Goal: Task Accomplishment & Management: Manage account settings

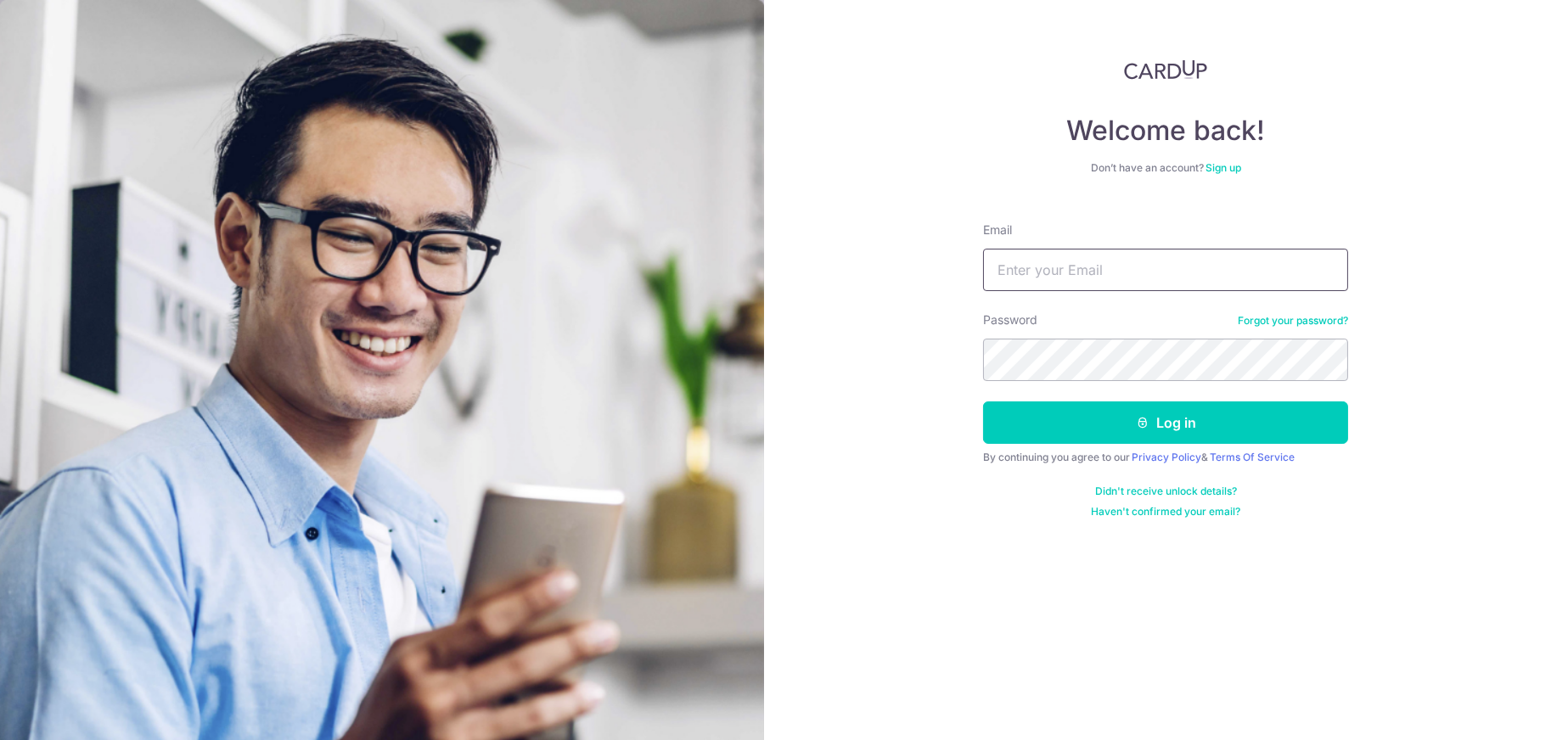
click at [1089, 261] on input "Email" at bounding box center [1166, 270] width 365 height 43
type input "[EMAIL_ADDRESS][DOMAIN_NAME]"
click at [983, 402] on button "Log in" at bounding box center [1166, 423] width 365 height 43
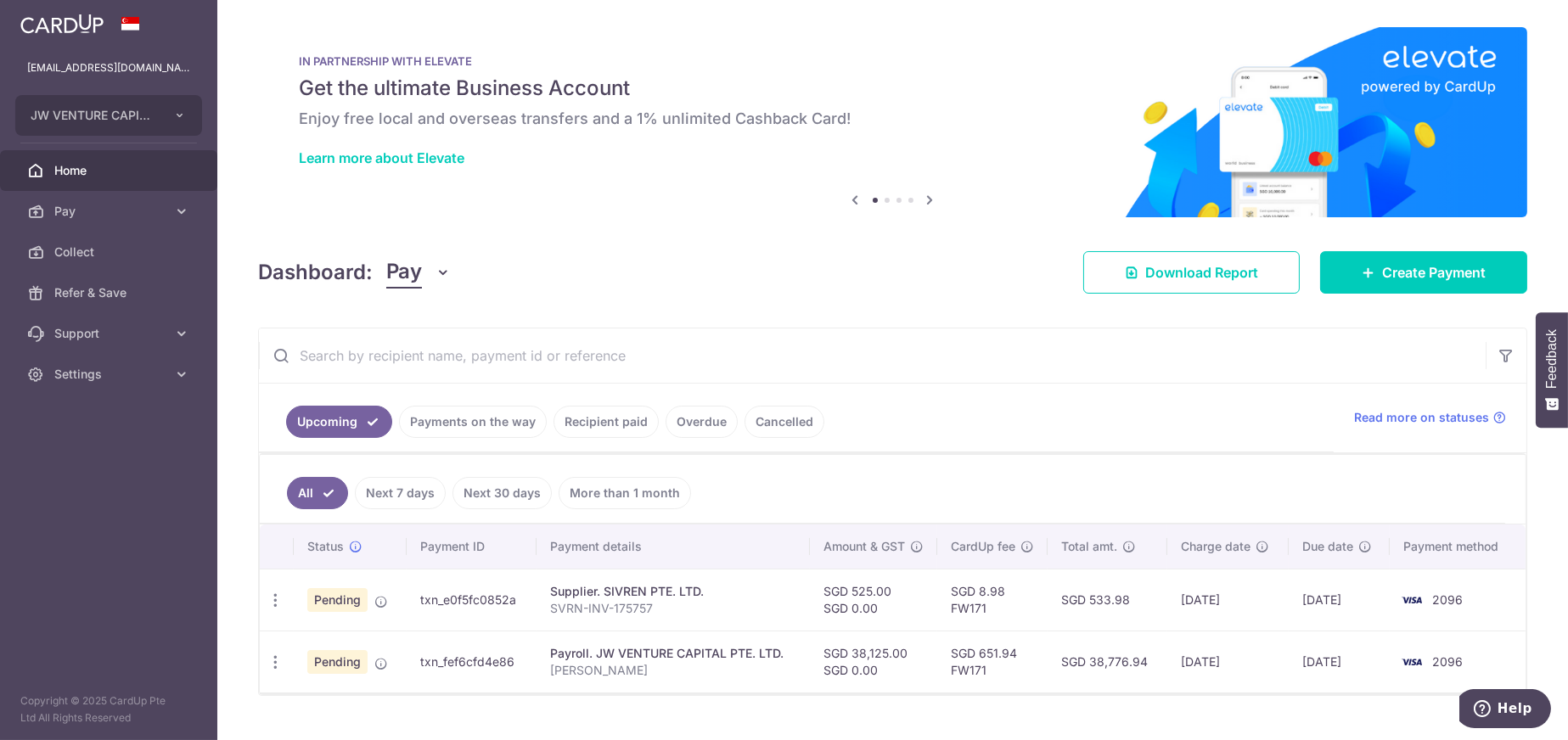
scroll to position [34, 0]
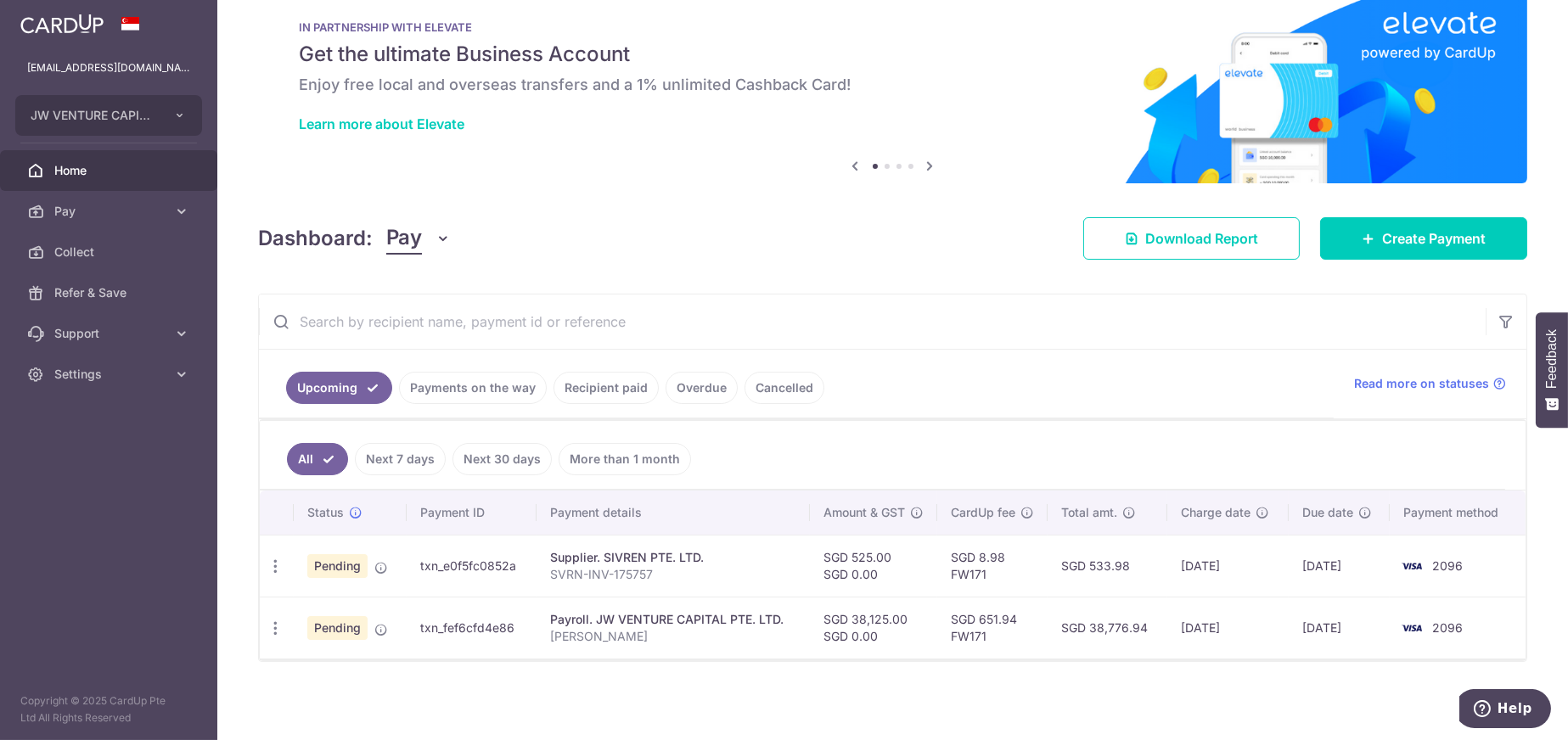
click at [448, 391] on link "Payments on the way" at bounding box center [472, 388] width 148 height 33
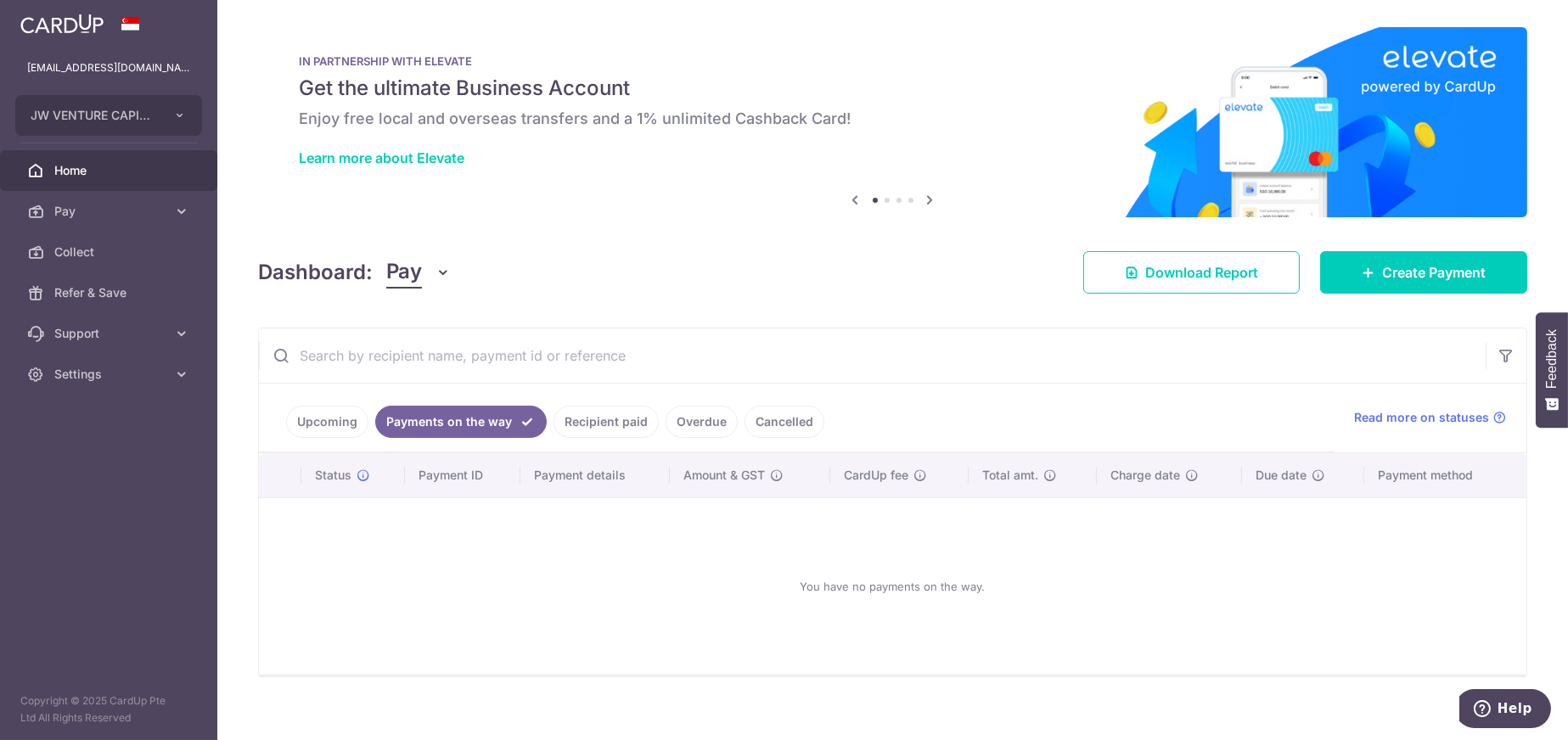
click at [585, 424] on link "Recipient paid" at bounding box center [606, 421] width 105 height 33
click at [709, 418] on link "Overdue" at bounding box center [701, 421] width 72 height 33
click at [774, 418] on link "Cancelled" at bounding box center [784, 421] width 80 height 33
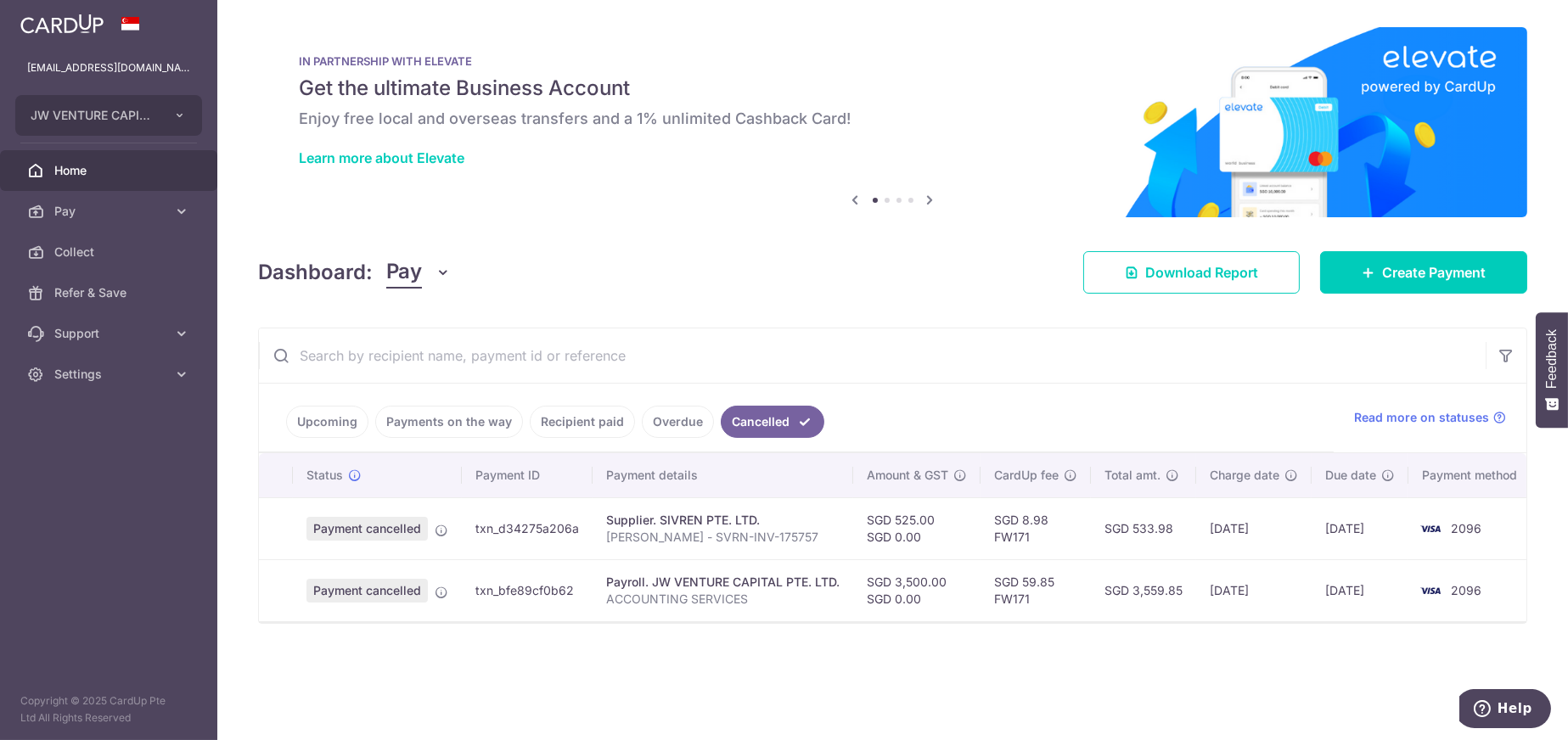
click at [642, 420] on link "Overdue" at bounding box center [677, 421] width 72 height 33
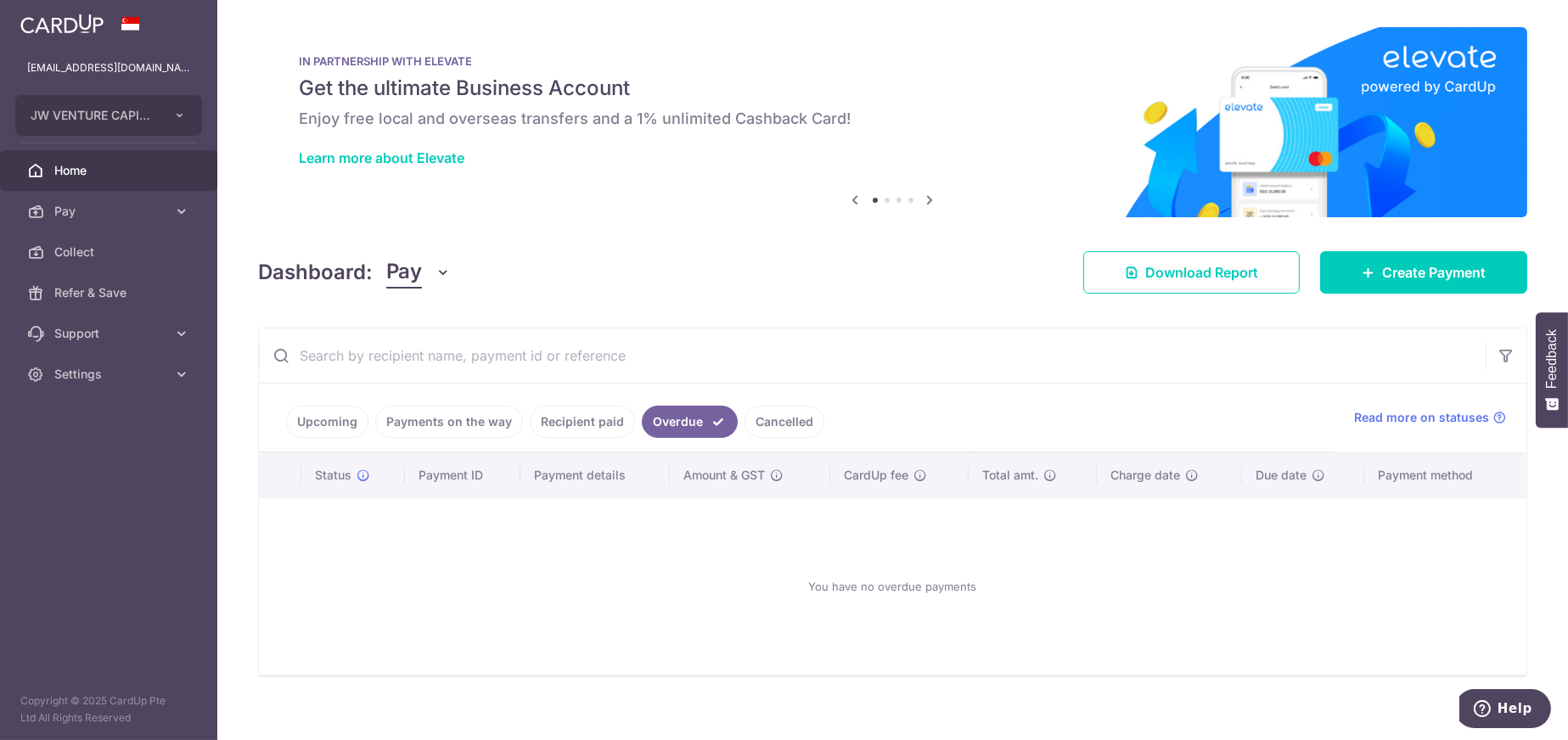
click at [472, 424] on link "Payments on the way" at bounding box center [449, 421] width 148 height 33
click at [318, 420] on link "Upcoming" at bounding box center [327, 421] width 82 height 33
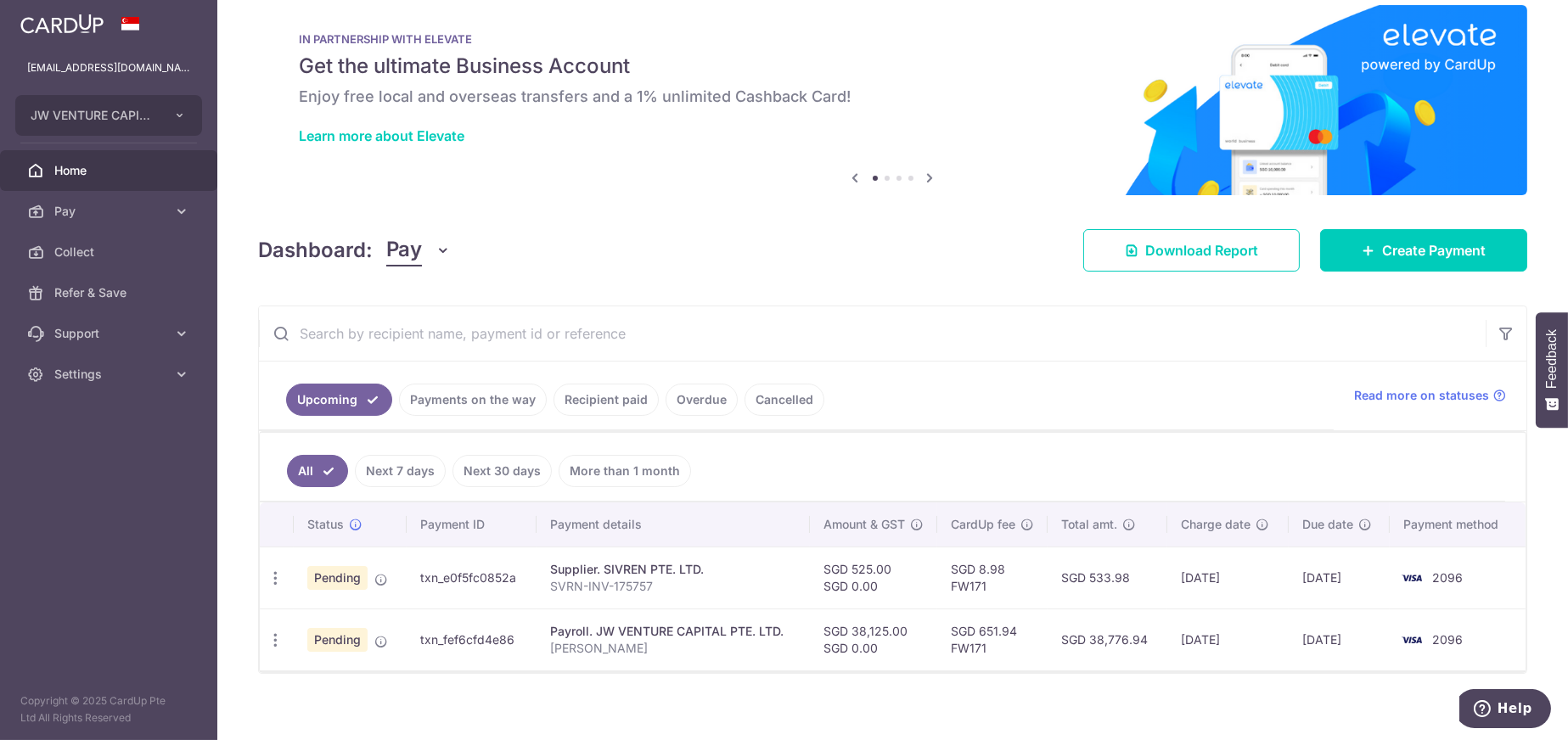
scroll to position [34, 0]
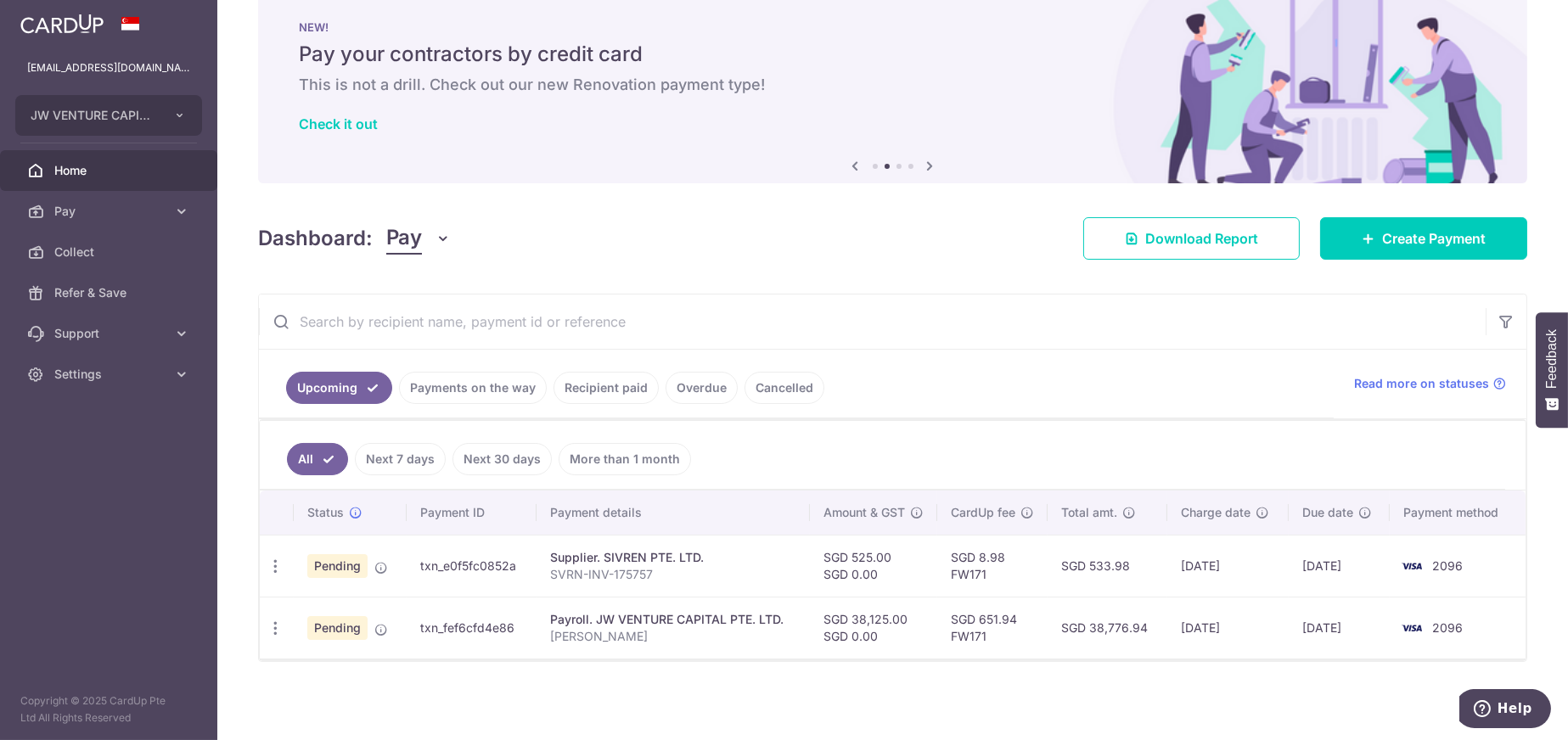
click at [344, 568] on span "Pending" at bounding box center [337, 567] width 61 height 24
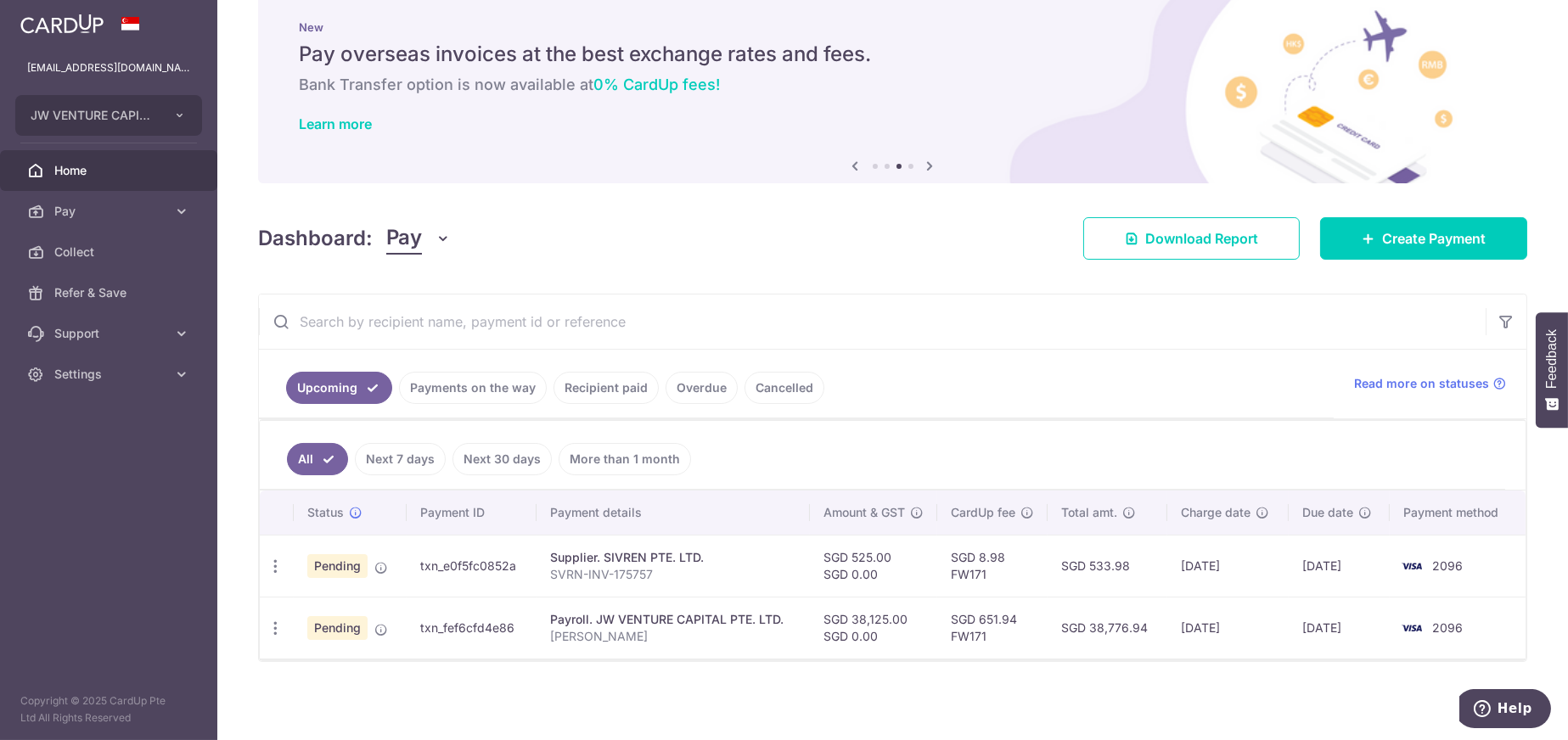
click at [899, 680] on div "× Pause Schedule Pause all future payments in this series Pause just this one p…" at bounding box center [892, 370] width 1350 height 740
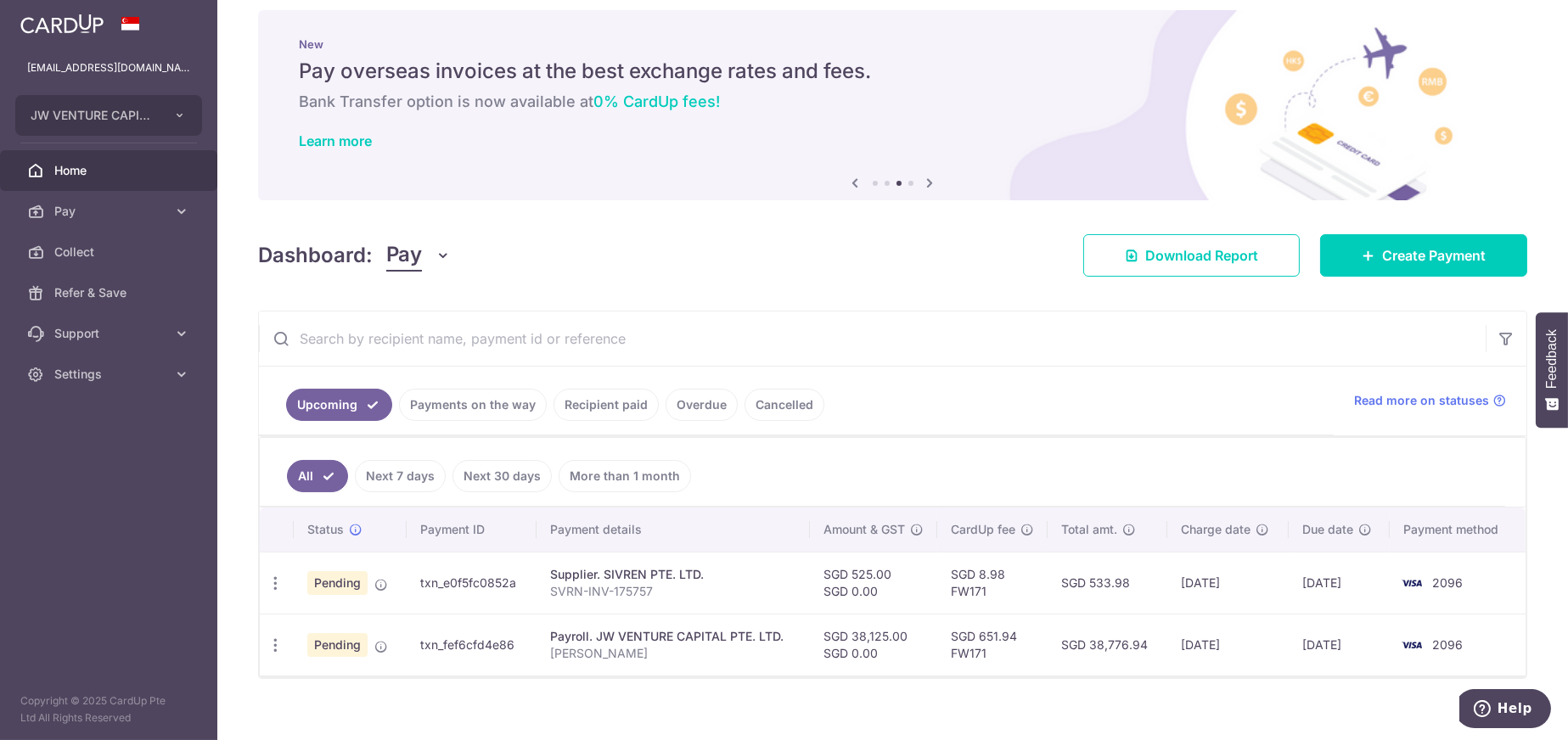
scroll to position [0, 0]
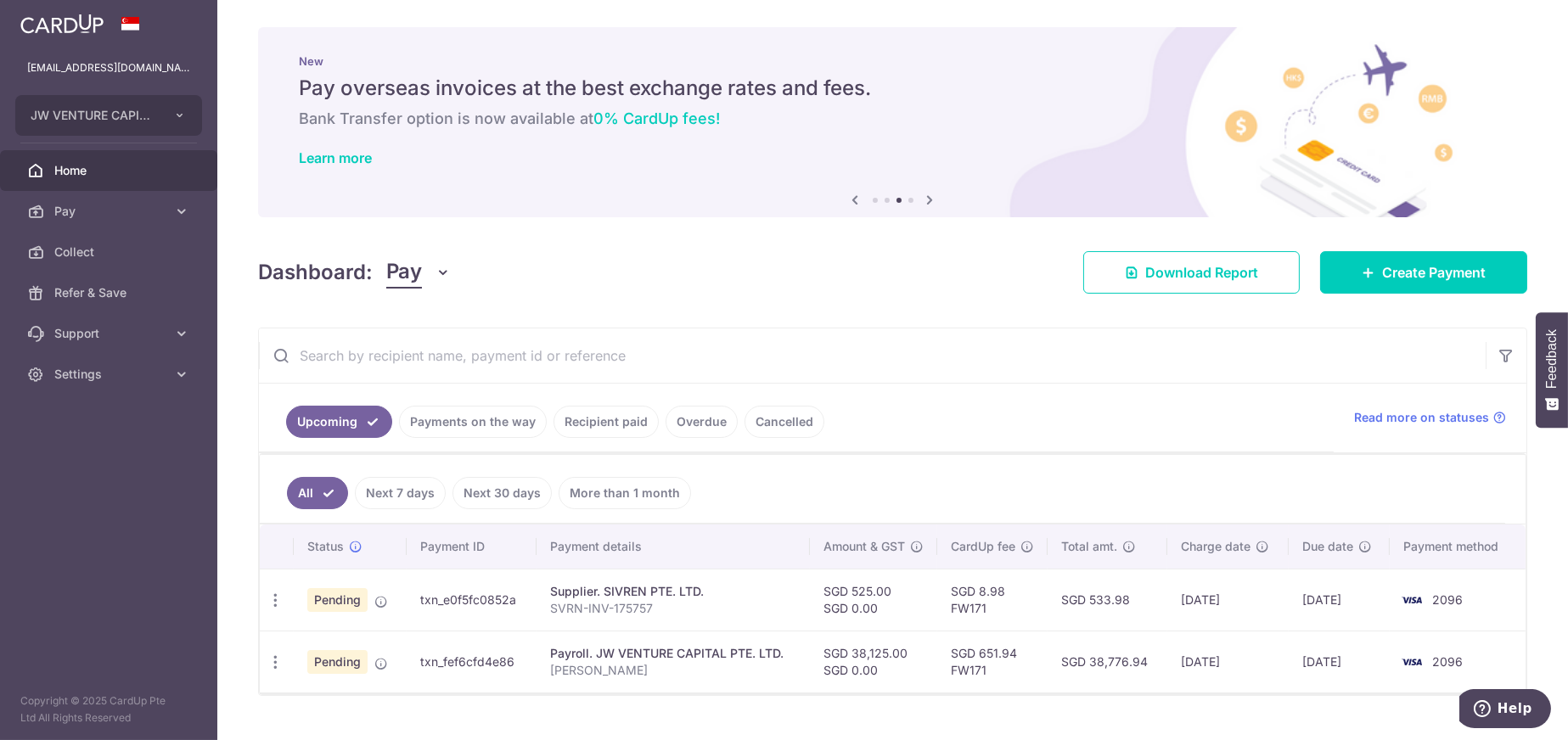
click at [929, 203] on icon at bounding box center [931, 199] width 20 height 21
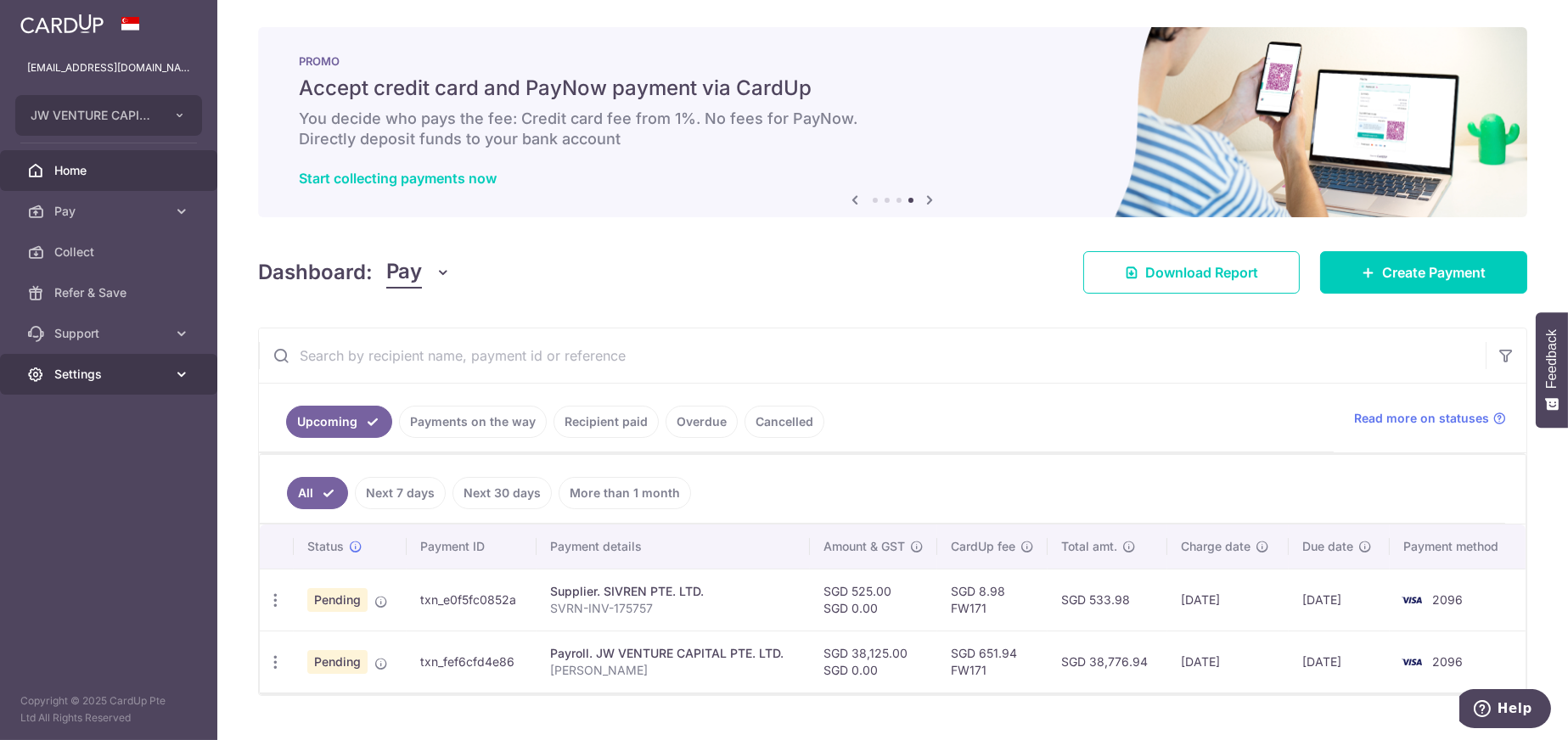
click at [103, 368] on span "Settings" at bounding box center [110, 375] width 112 height 17
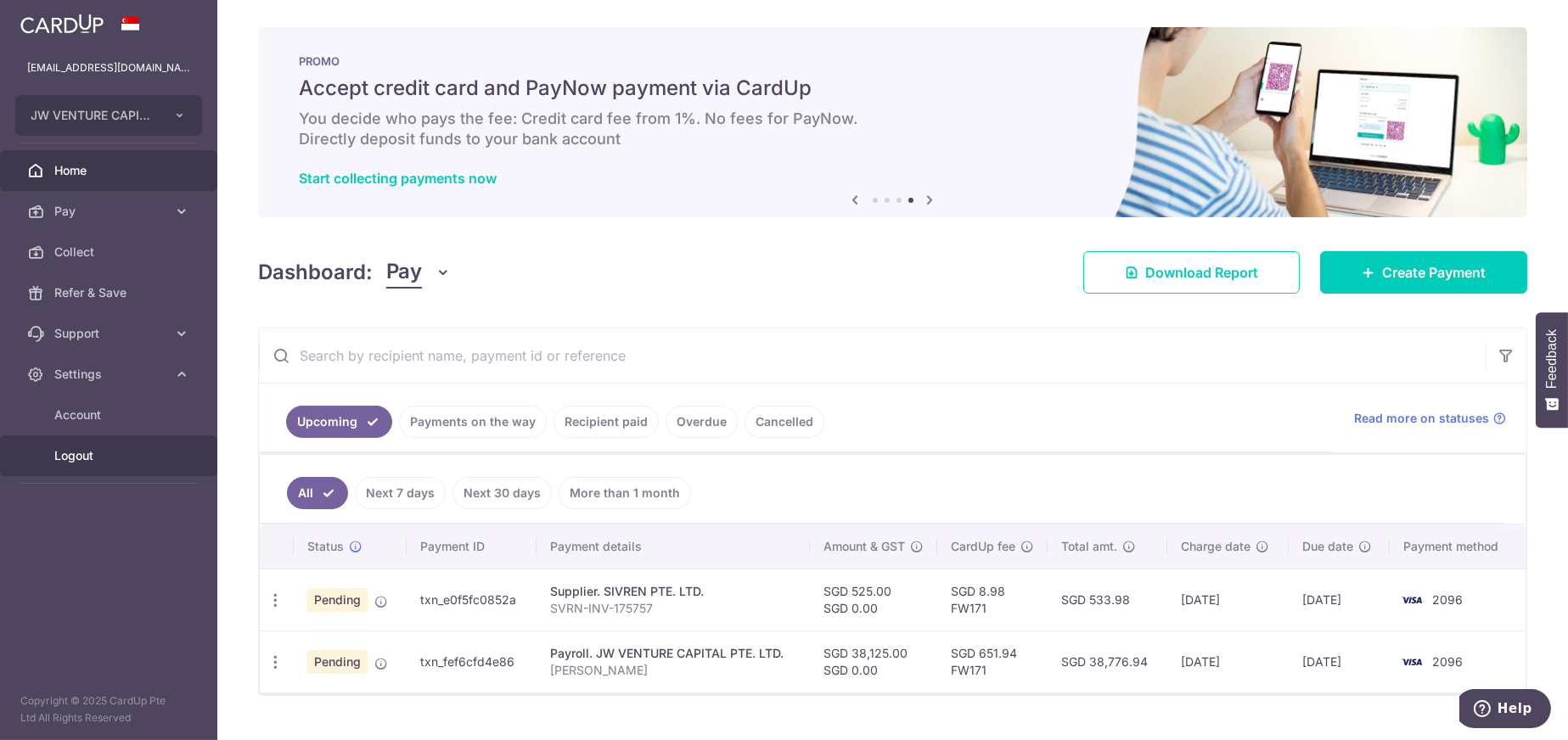
click at [76, 461] on span "Logout" at bounding box center [110, 456] width 112 height 17
